Goal: Task Accomplishment & Management: Manage account settings

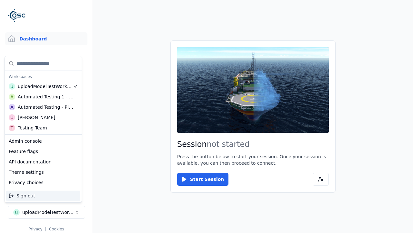
click at [43, 107] on div "Automated Testing - Playwright" at bounding box center [46, 107] width 56 height 6
click at [207, 116] on html "Support Dashboard Assets 3D Models Scenes Datasets Recordings Support Documenta…" at bounding box center [206, 116] width 413 height 233
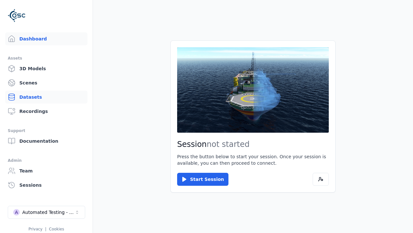
click at [46, 97] on link "Datasets" at bounding box center [46, 96] width 82 height 13
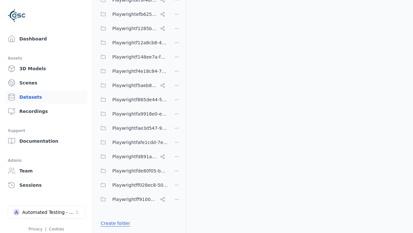
click at [114, 223] on link "Create folder" at bounding box center [116, 223] width 30 height 6
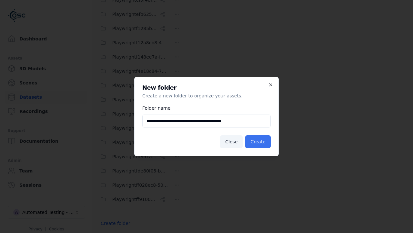
type input "**********"
click at [259, 141] on button "Create" at bounding box center [258, 141] width 26 height 13
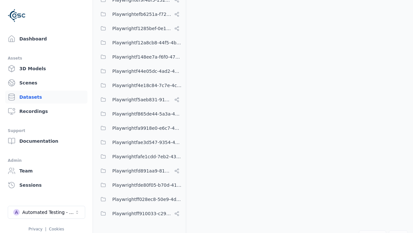
scroll to position [4263, 0]
click at [108, 223] on button "Edit list" at bounding box center [109, 223] width 25 height 12
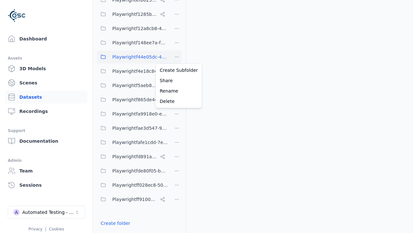
click at [177, 57] on html "Support Dashboard Assets 3D Models Scenes Datasets Recordings Support Documenta…" at bounding box center [206, 116] width 413 height 233
click at [177, 91] on div "Rename" at bounding box center [178, 91] width 43 height 10
